Goal: Task Accomplishment & Management: Complete application form

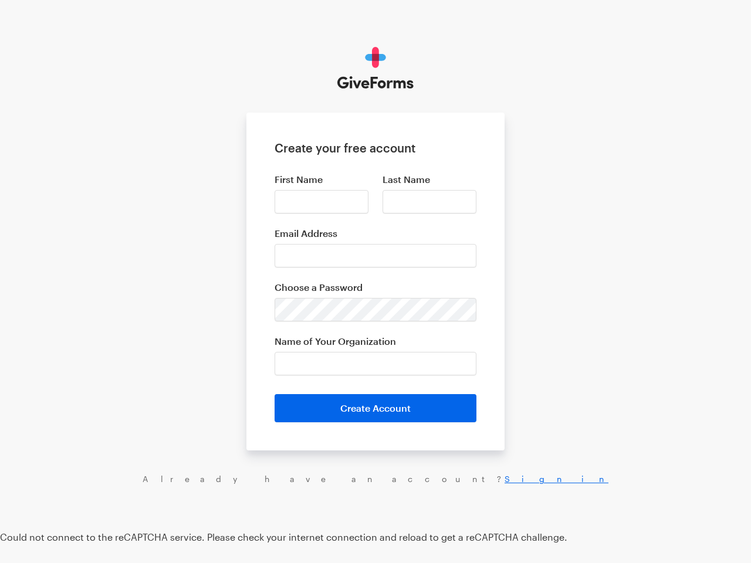
click at [375, 282] on label "Choose a Password" at bounding box center [376, 288] width 202 height 12
